Goal: Transaction & Acquisition: Purchase product/service

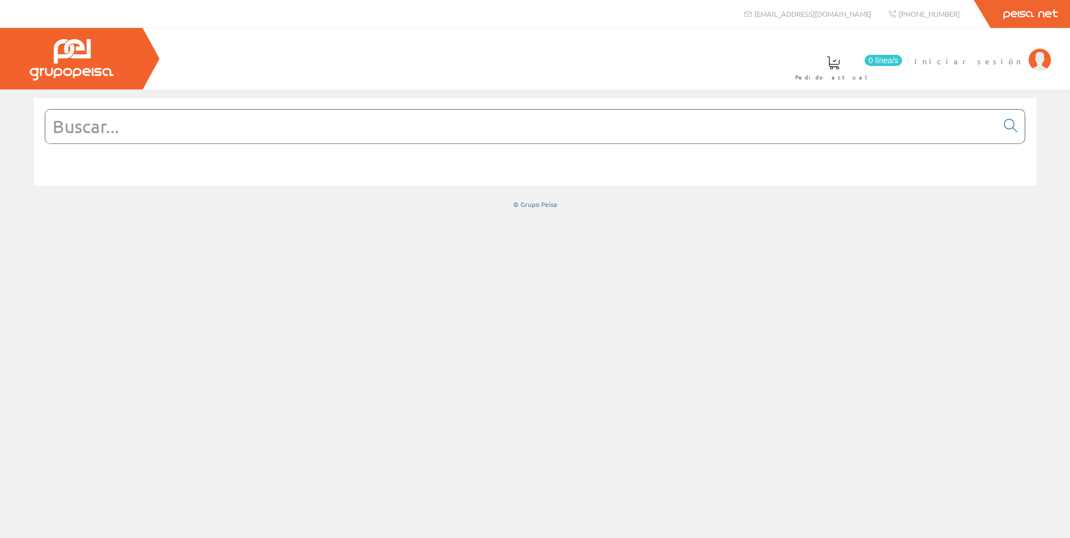
click at [1033, 64] on img at bounding box center [1040, 60] width 22 height 22
drag, startPoint x: 155, startPoint y: 143, endPoint x: 578, endPoint y: 131, distance: 422.7
click at [155, 142] on input "text" at bounding box center [521, 127] width 952 height 34
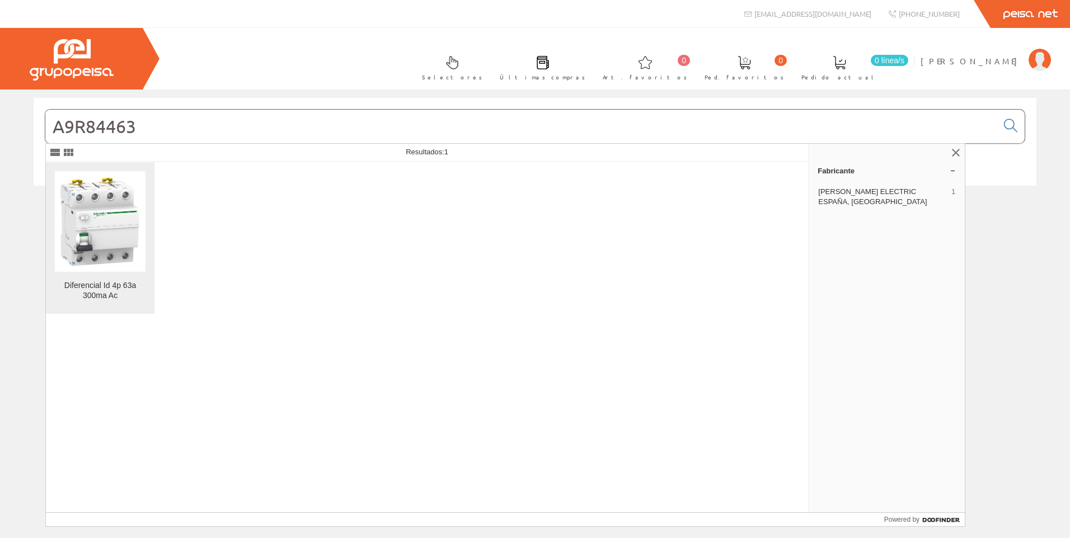
type input "A9R84463"
click at [129, 214] on img at bounding box center [100, 221] width 91 height 91
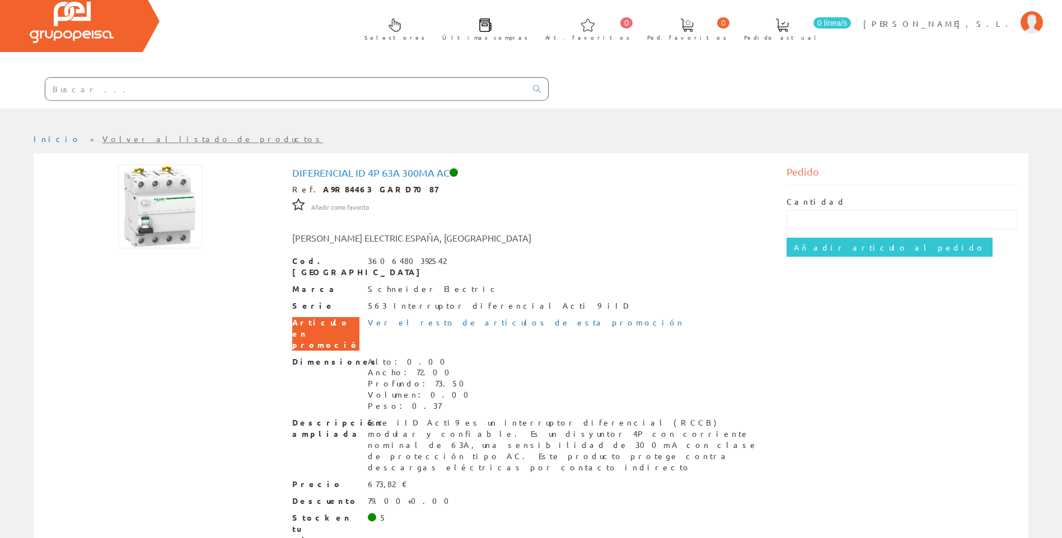
scroll to position [54, 0]
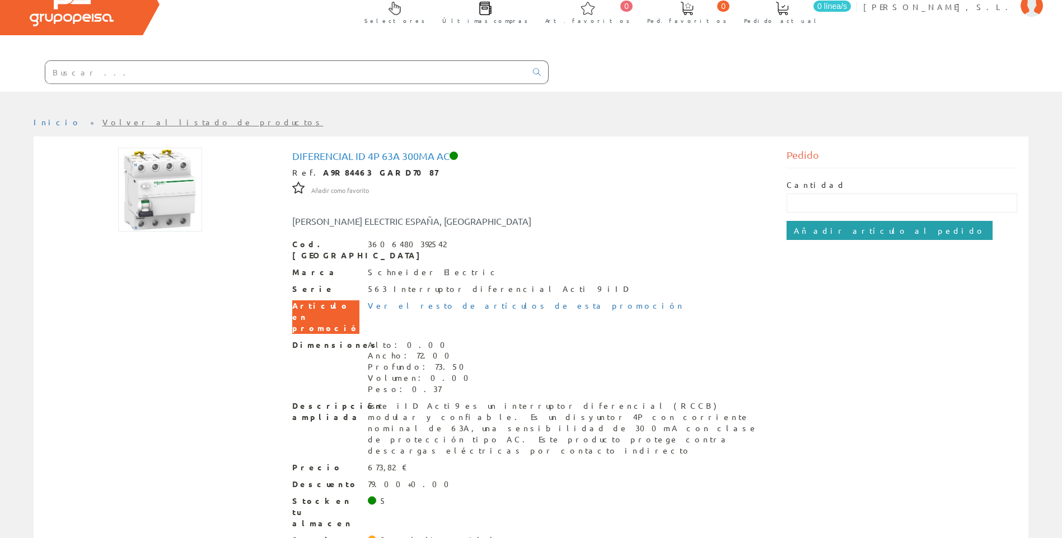
click at [831, 235] on input "Añadir artículo al pedido" at bounding box center [889, 230] width 206 height 19
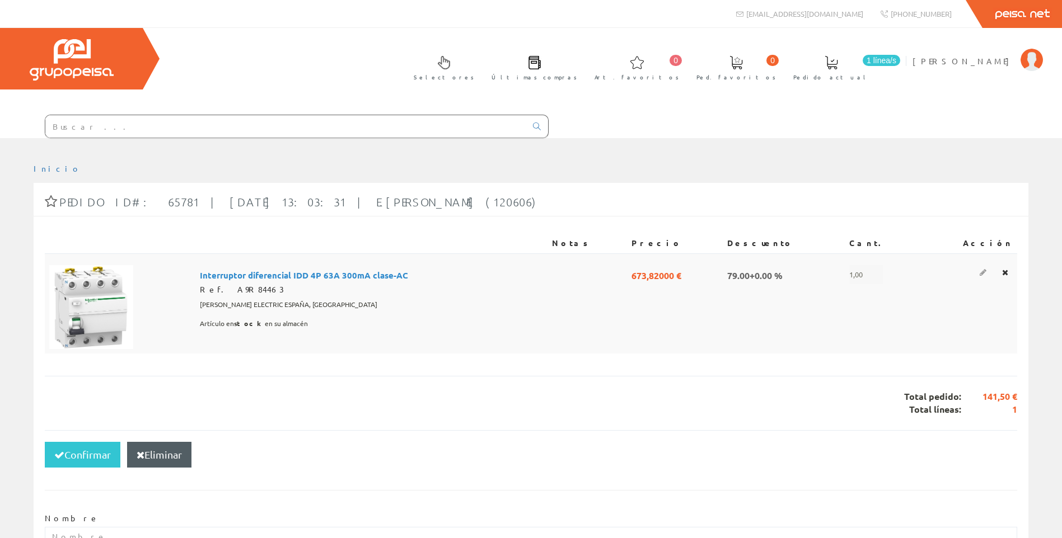
click at [986, 272] on icon at bounding box center [982, 273] width 7 height 8
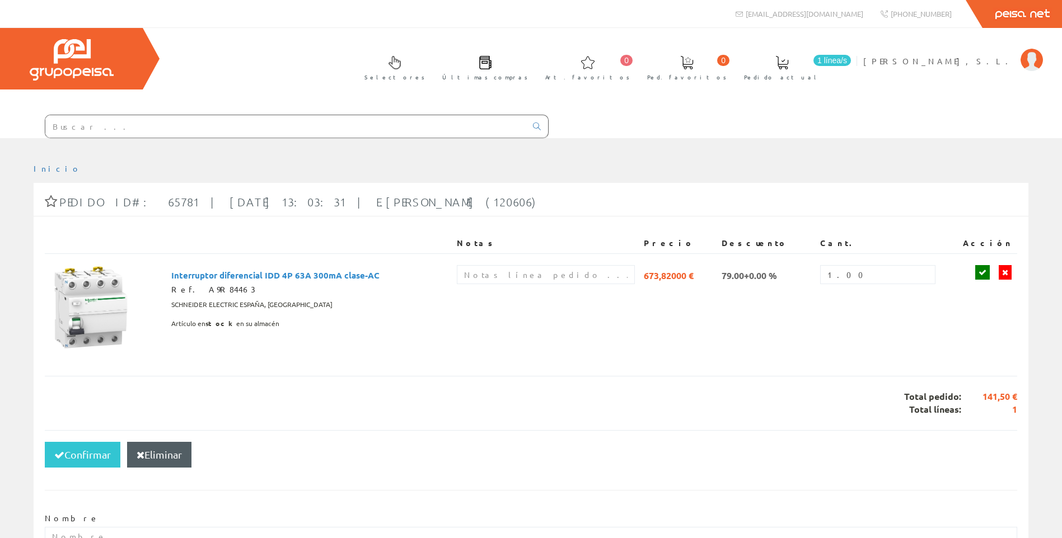
scroll to position [151, 0]
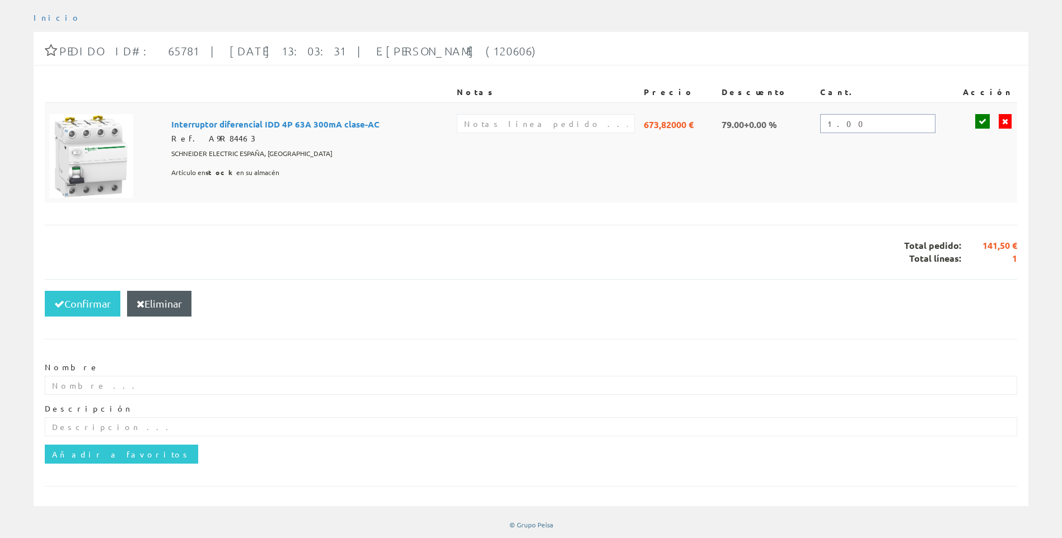
click at [863, 117] on input "1.00" at bounding box center [877, 123] width 115 height 19
drag, startPoint x: 860, startPoint y: 123, endPoint x: 790, endPoint y: 135, distance: 70.4
click at [790, 135] on tr "Interruptor diferencial IDD 4P 63A 300mA clase-AC Ref. A9R84463 SCHNEIDER ELECT…" at bounding box center [531, 152] width 972 height 100
type input "2"
click at [984, 118] on icon at bounding box center [982, 122] width 8 height 8
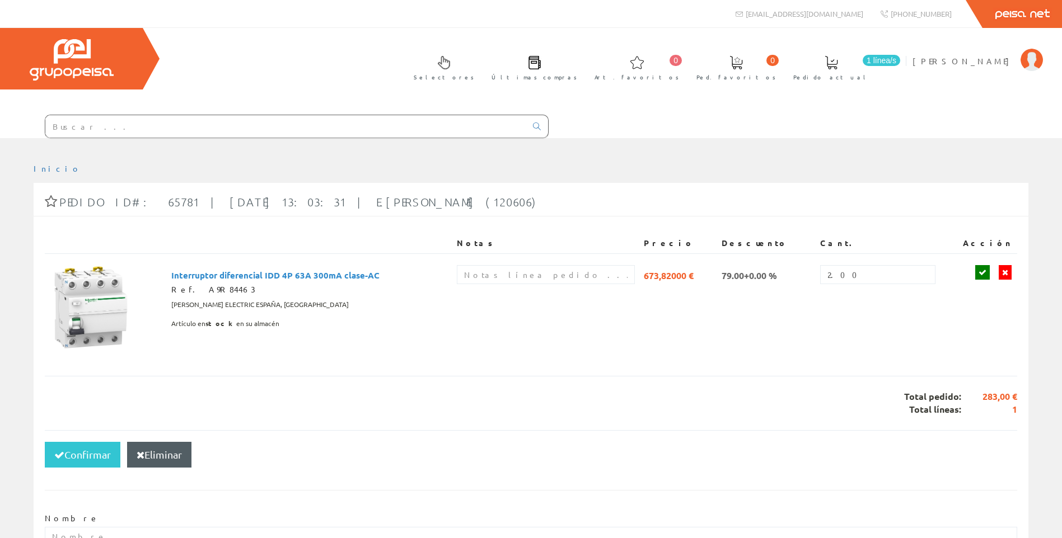
drag, startPoint x: 107, startPoint y: 136, endPoint x: 404, endPoint y: 157, distance: 297.4
click at [107, 136] on input "text" at bounding box center [285, 126] width 481 height 22
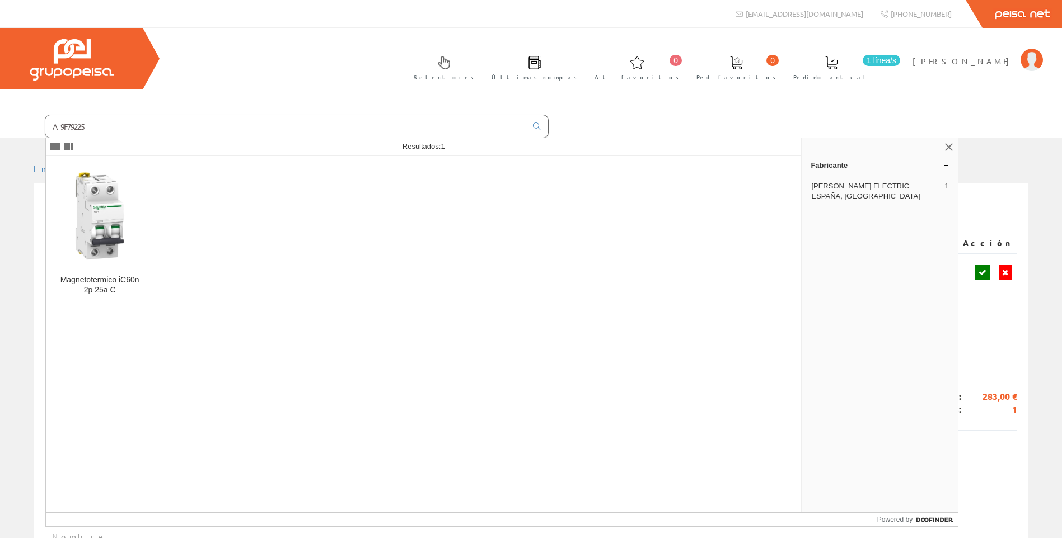
type input "A9F79225"
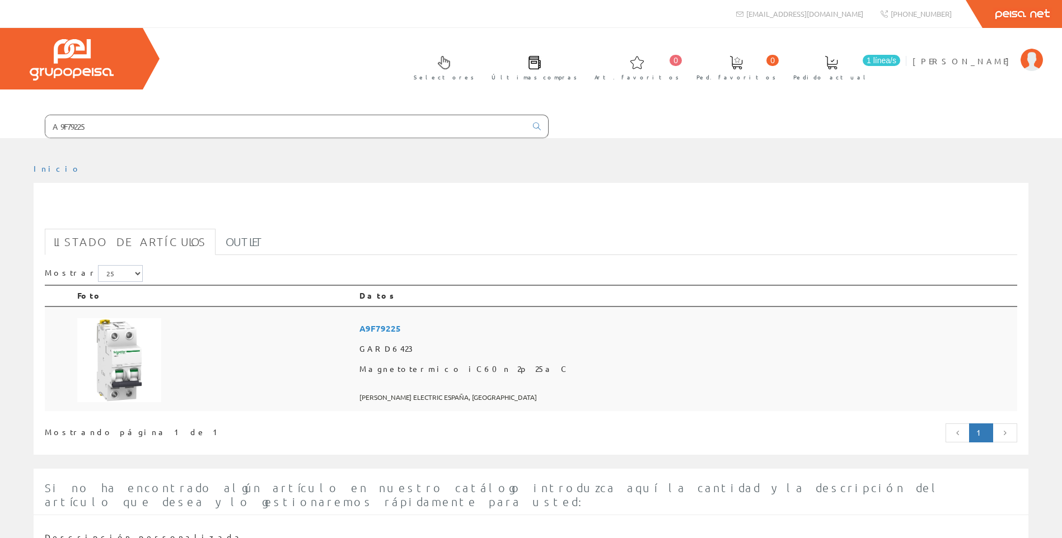
click at [127, 355] on img at bounding box center [119, 360] width 84 height 84
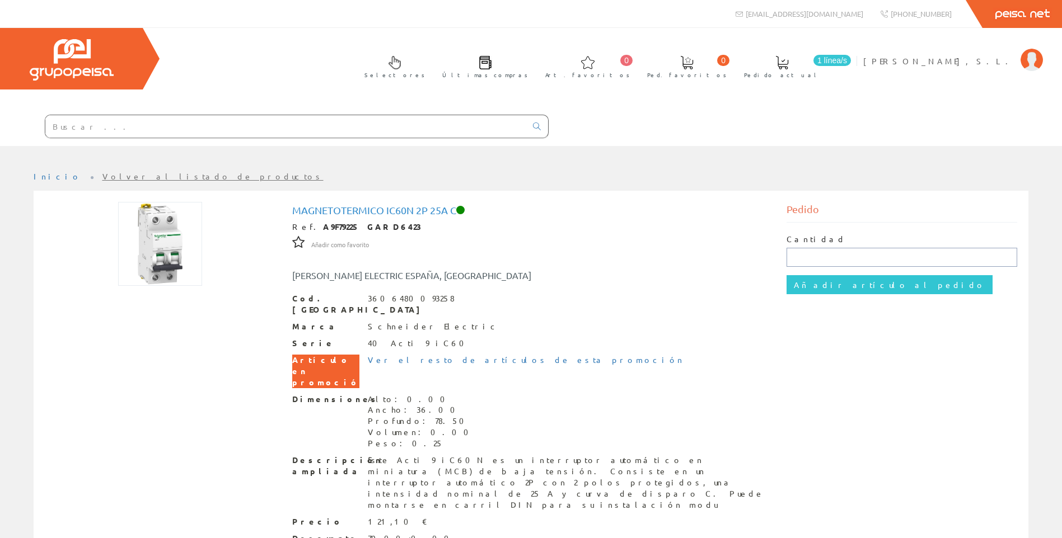
click at [832, 259] on input "text" at bounding box center [901, 257] width 231 height 19
type input "5"
click at [822, 285] on input "Añadir artículo al pedido" at bounding box center [889, 284] width 206 height 19
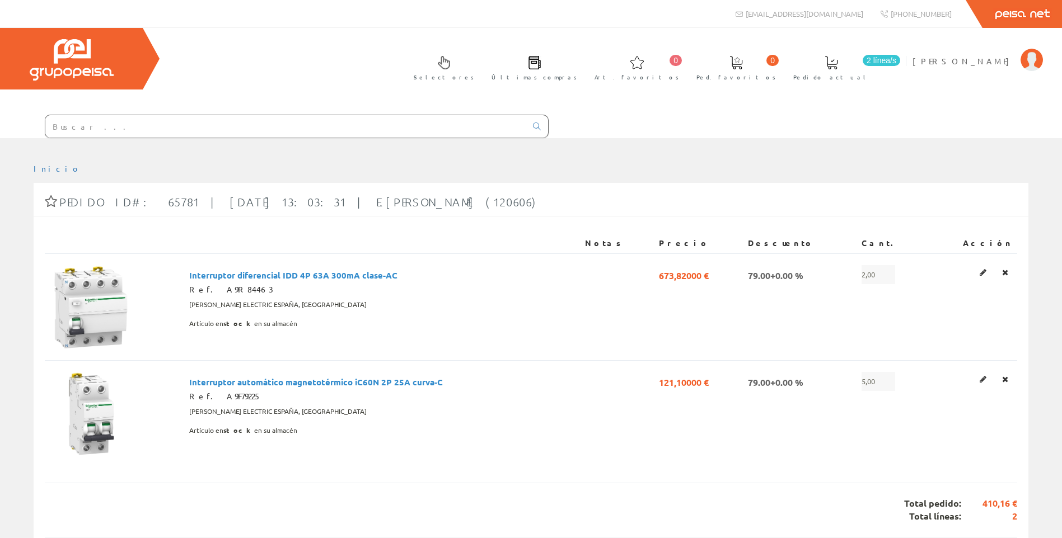
drag, startPoint x: 86, startPoint y: 125, endPoint x: 266, endPoint y: 162, distance: 184.1
click at [86, 125] on input "text" at bounding box center [285, 126] width 481 height 22
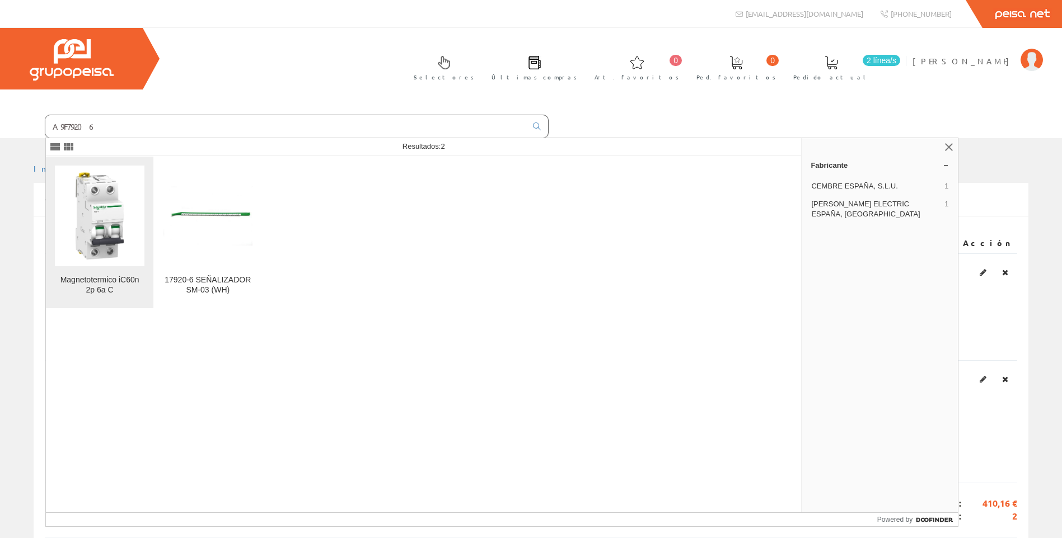
type input "A9F79206"
click at [110, 236] on img at bounding box center [100, 216] width 90 height 90
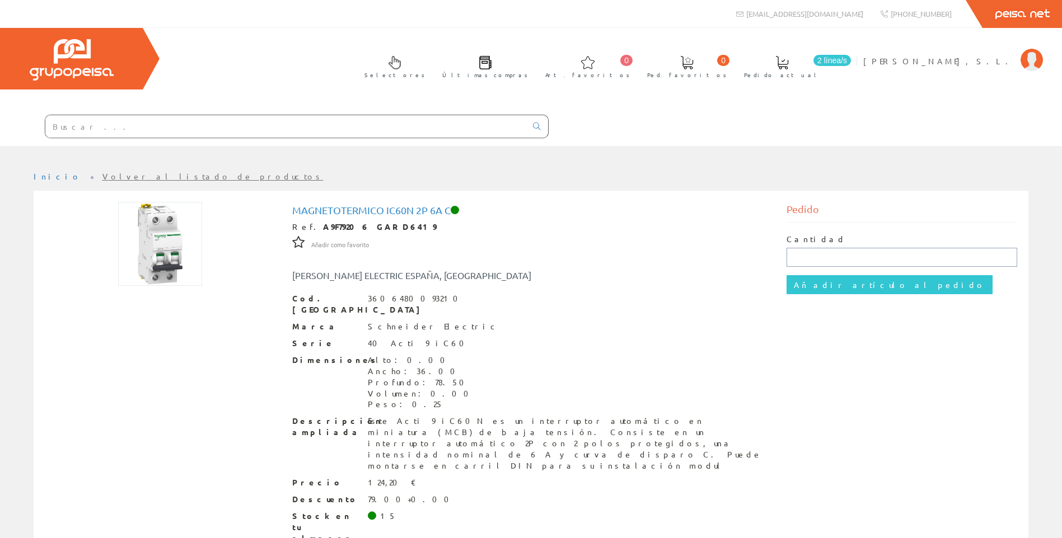
drag, startPoint x: 815, startPoint y: 259, endPoint x: 861, endPoint y: 237, distance: 50.6
click at [815, 259] on input "text" at bounding box center [901, 257] width 231 height 19
type input "6"
click at [847, 282] on input "Añadir artículo al pedido" at bounding box center [889, 284] width 206 height 19
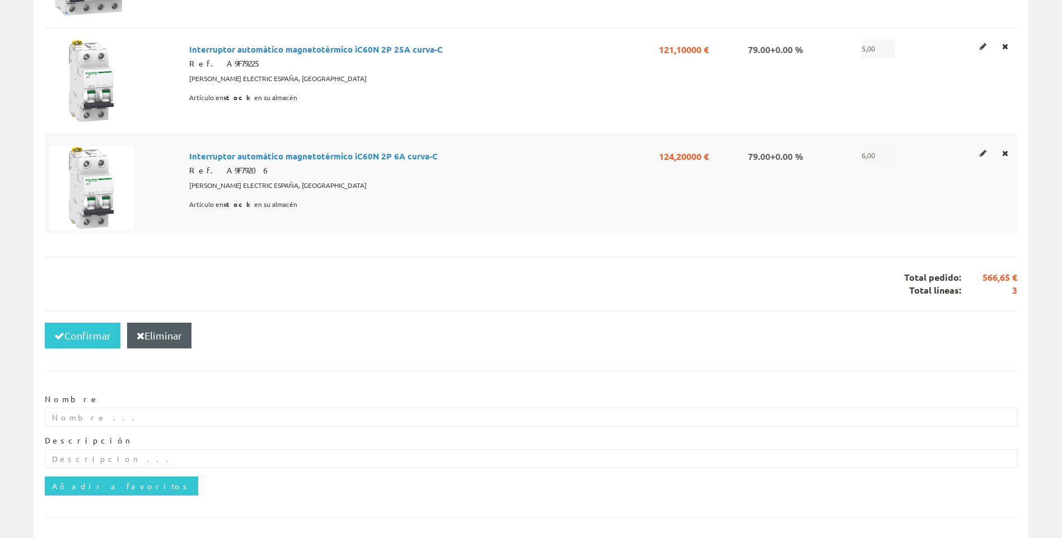
scroll to position [336, 0]
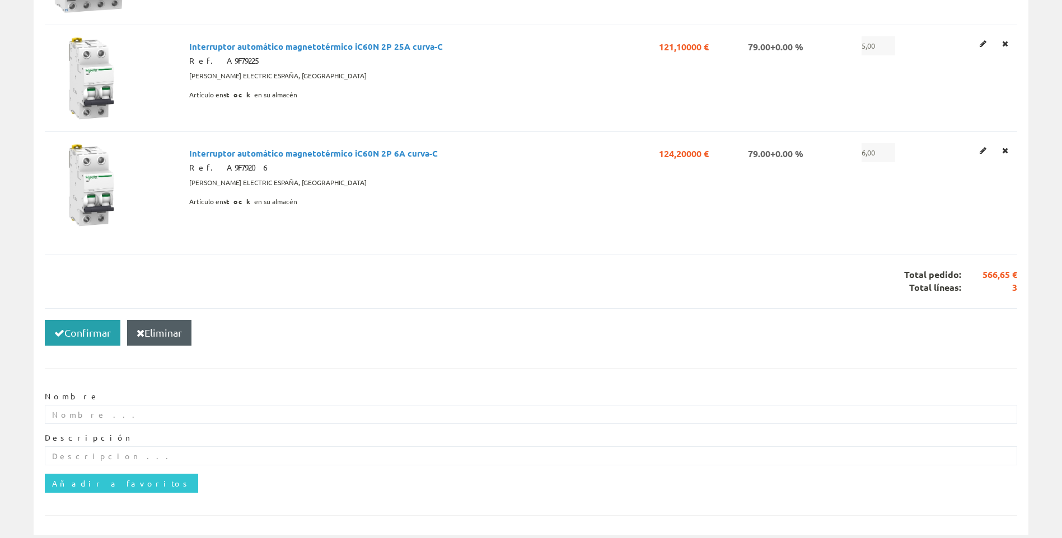
click at [93, 332] on button "Confirmar" at bounding box center [83, 333] width 76 height 26
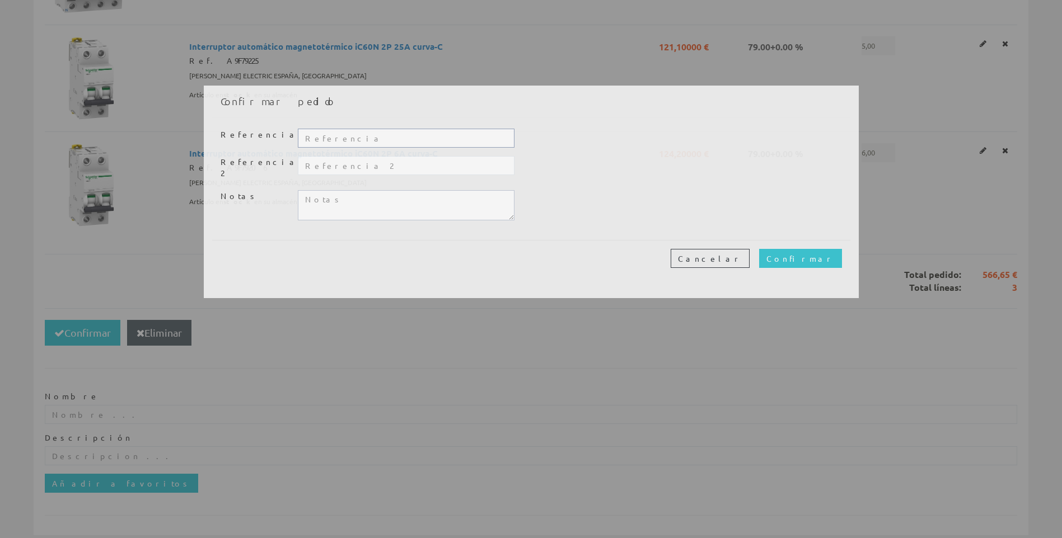
drag, startPoint x: 331, startPoint y: 137, endPoint x: 507, endPoint y: 193, distance: 184.6
click at [331, 137] on input "text" at bounding box center [406, 138] width 216 height 19
type input "1320AL"
click at [316, 167] on input "text" at bounding box center [406, 165] width 216 height 19
type input "[PERSON_NAME]"
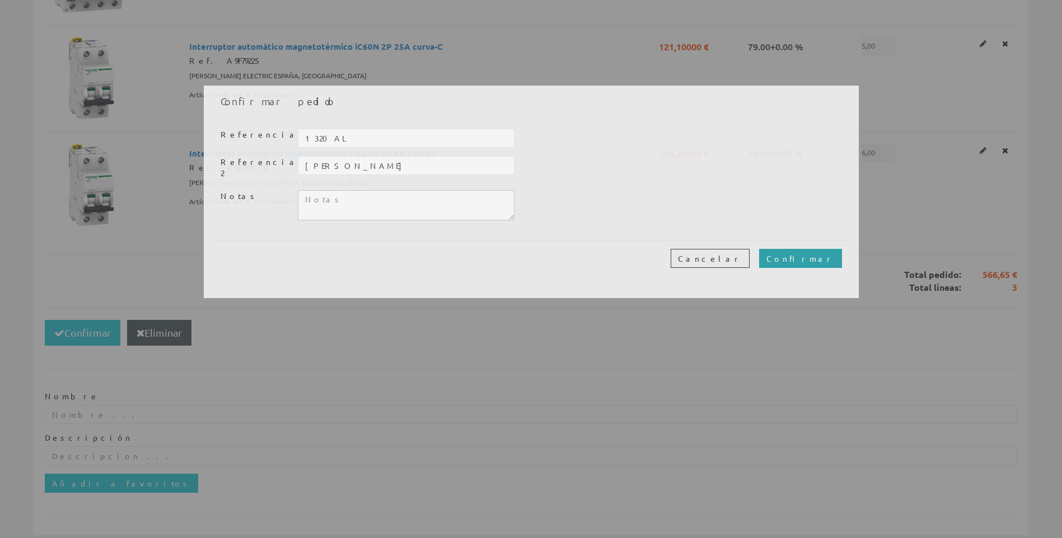
click at [822, 255] on input "Confirmar" at bounding box center [800, 258] width 83 height 19
